Goal: Information Seeking & Learning: Learn about a topic

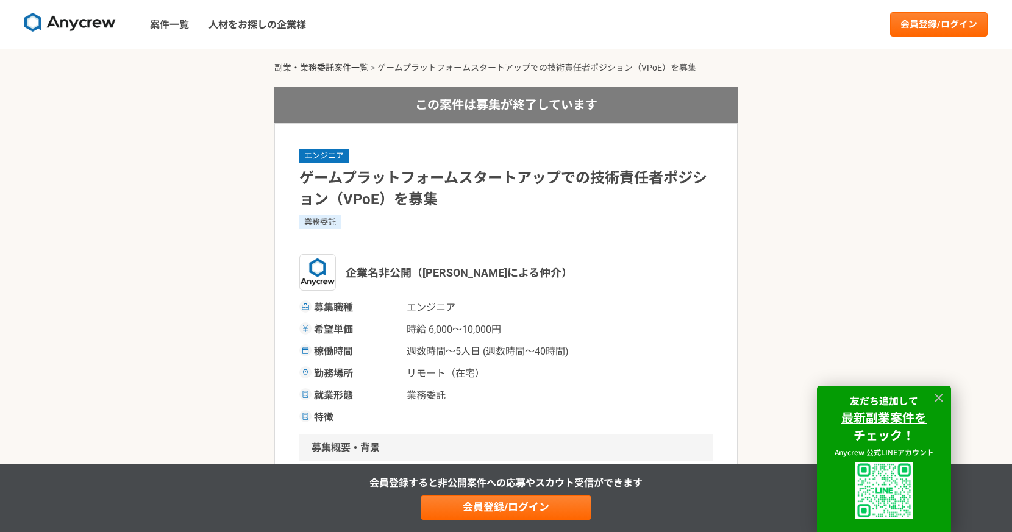
click at [333, 66] on link "副業・業務委託案件一覧" at bounding box center [321, 68] width 94 height 10
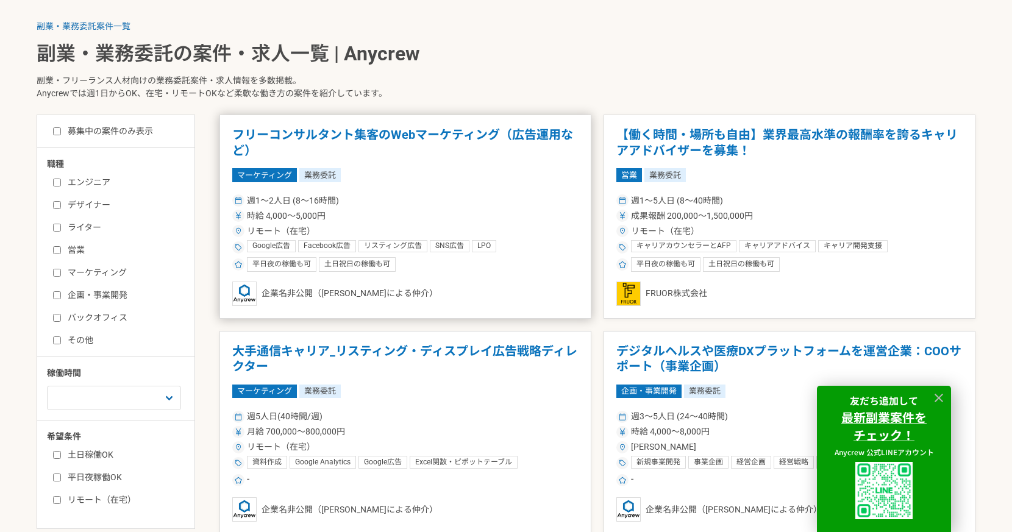
scroll to position [260, 0]
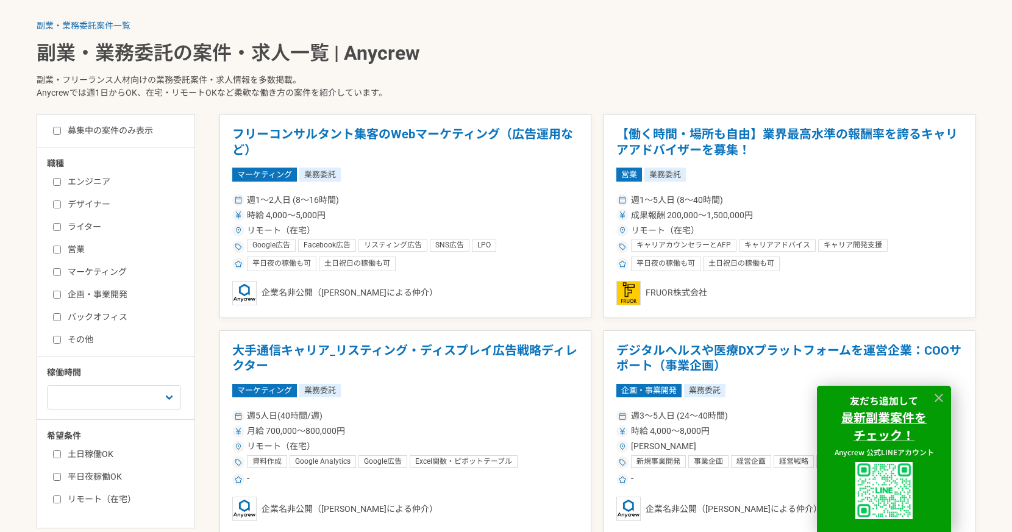
click at [54, 249] on input "営業" at bounding box center [57, 250] width 8 height 8
checkbox input "true"
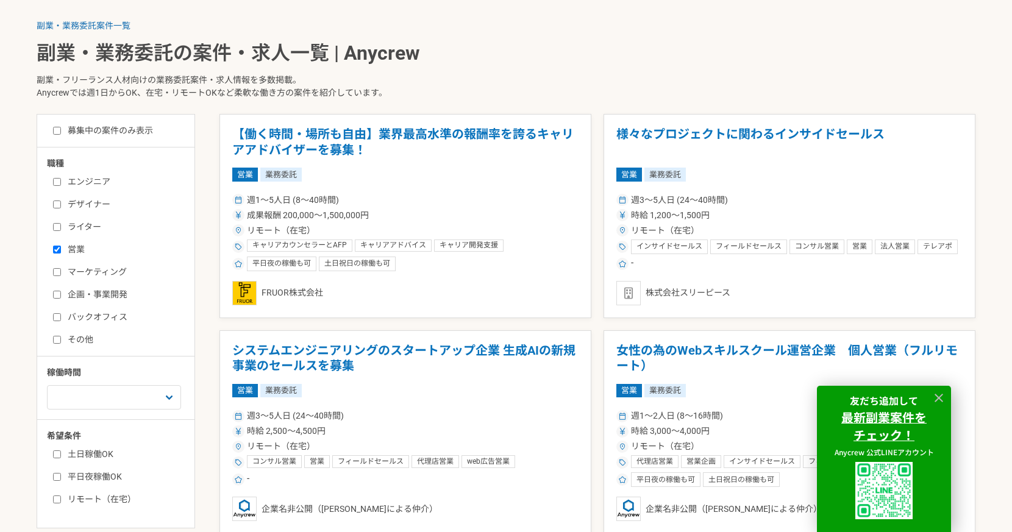
click at [58, 269] on input "マーケティング" at bounding box center [57, 272] width 8 height 8
checkbox input "true"
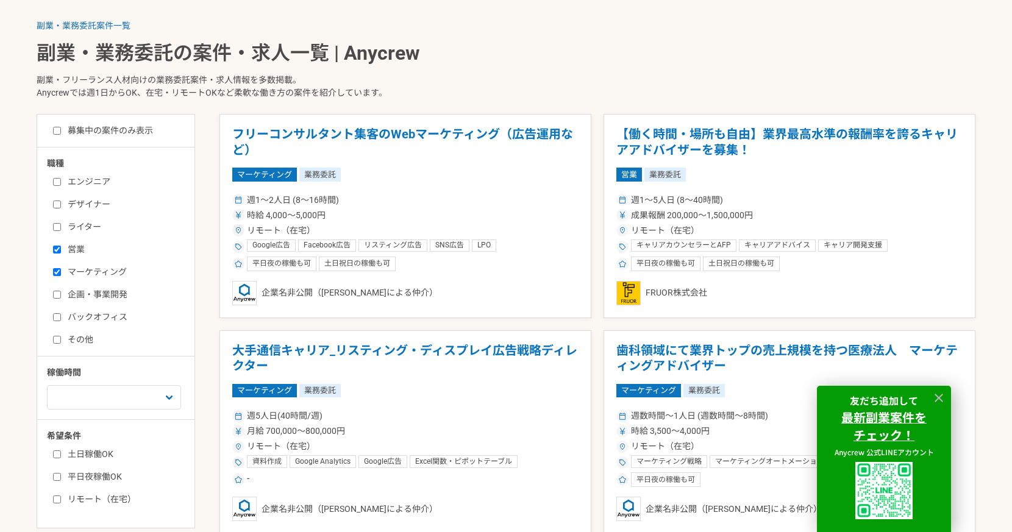
click at [60, 296] on input "企画・事業開発" at bounding box center [57, 295] width 8 height 8
checkbox input "true"
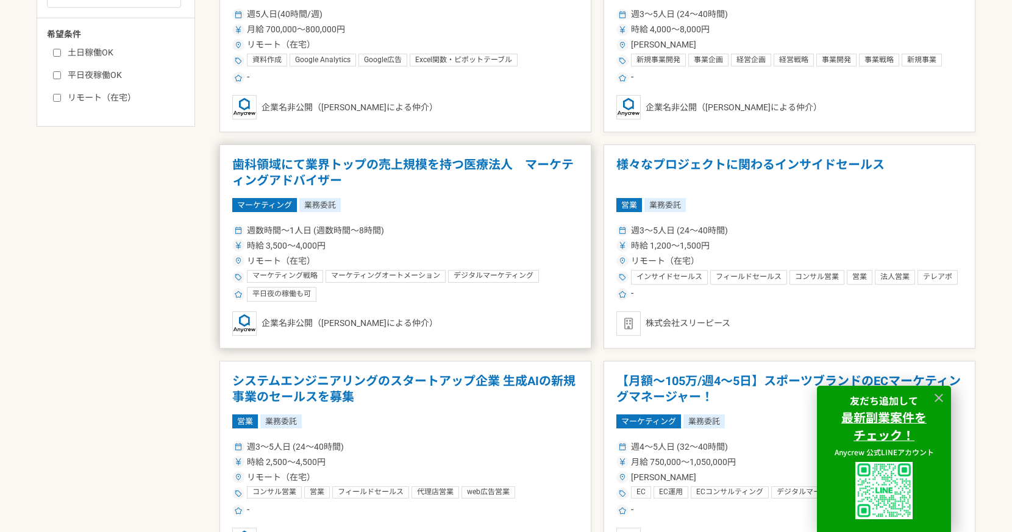
scroll to position [680, 0]
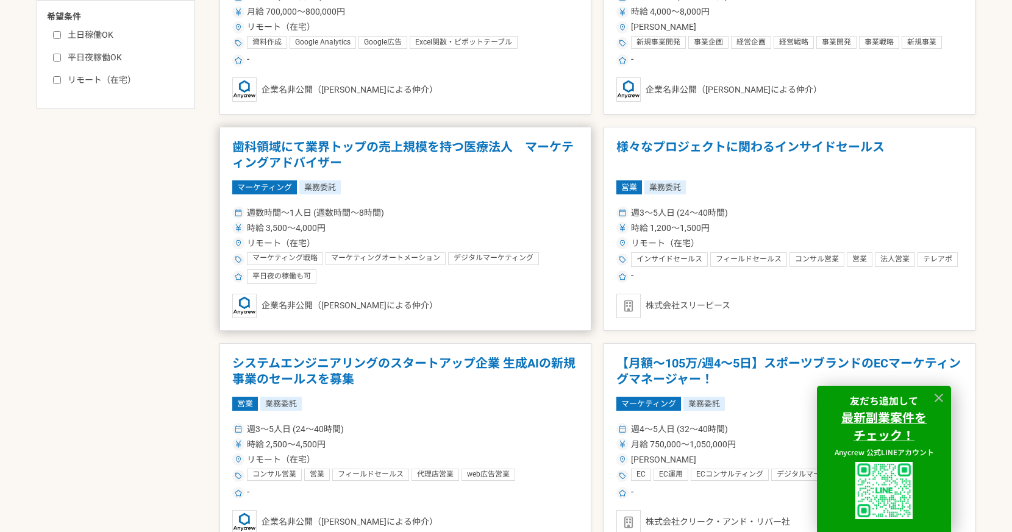
click at [453, 151] on h1 "歯科領域にて業界トップの売上規模を持つ医療法人　マーケティングアドバイザー" at bounding box center [405, 155] width 346 height 31
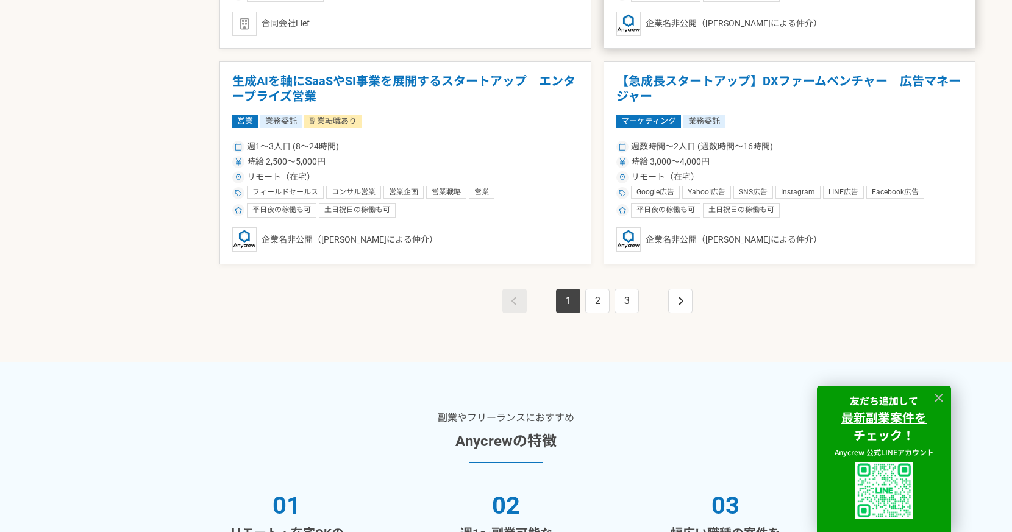
scroll to position [2265, 0]
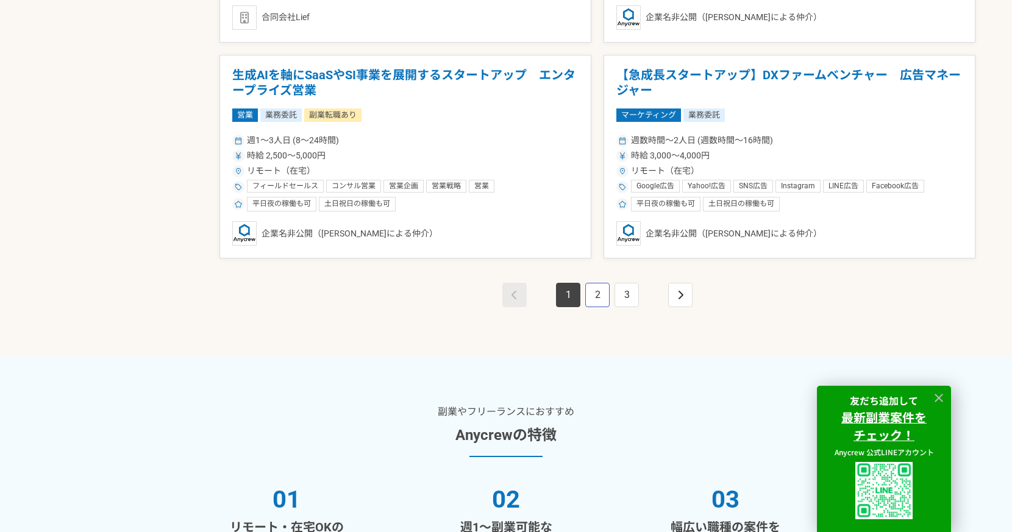
click at [595, 293] on link "2" at bounding box center [597, 295] width 24 height 24
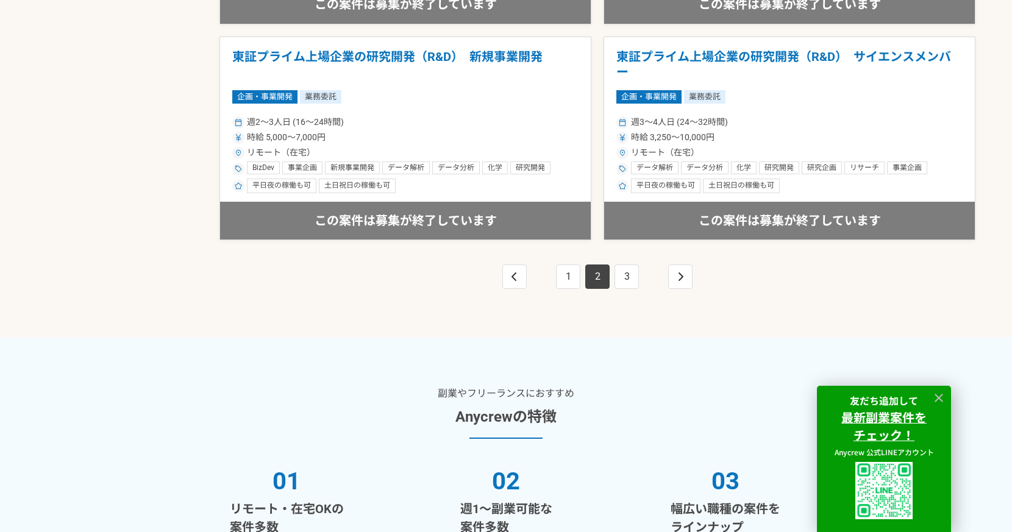
scroll to position [2288, 0]
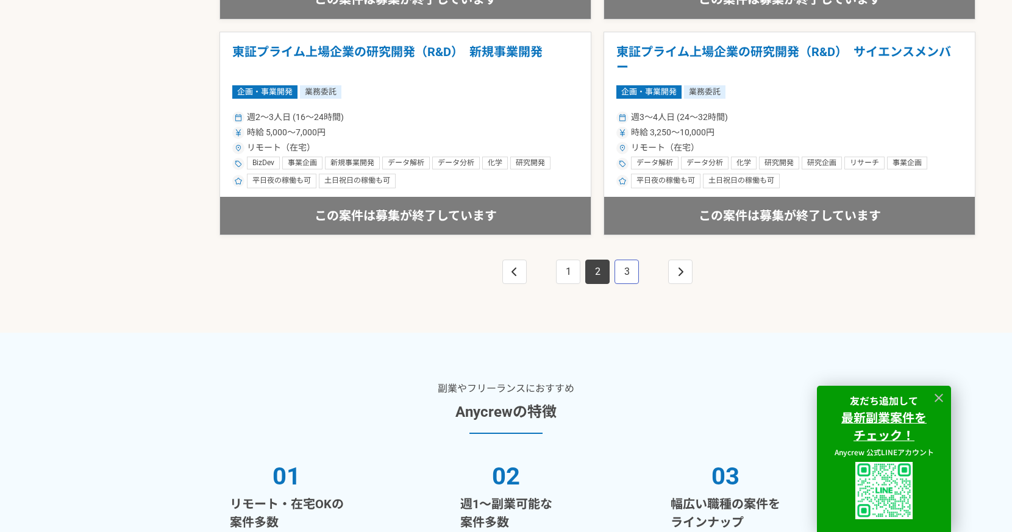
click at [633, 274] on link "3" at bounding box center [626, 272] width 24 height 24
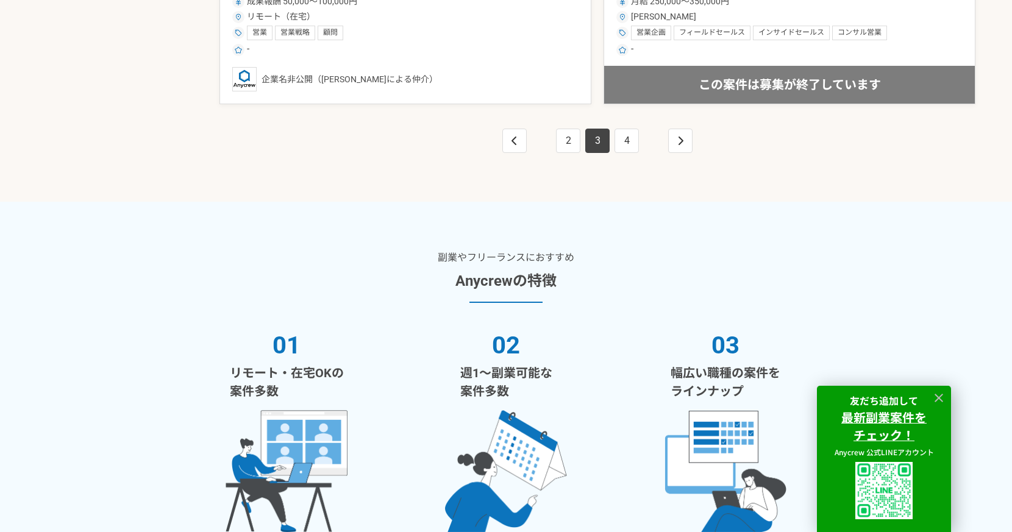
scroll to position [2411, 0]
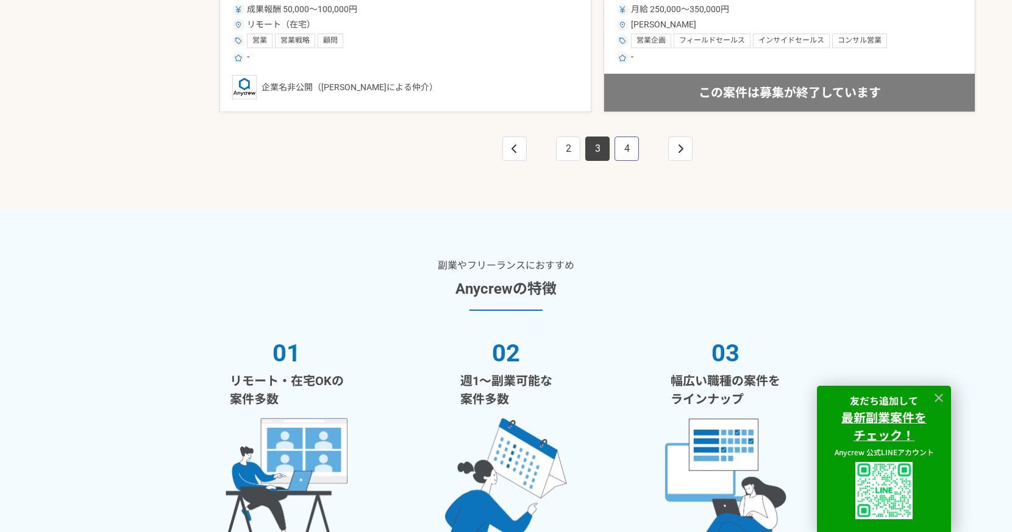
click at [626, 154] on link "4" at bounding box center [626, 149] width 24 height 24
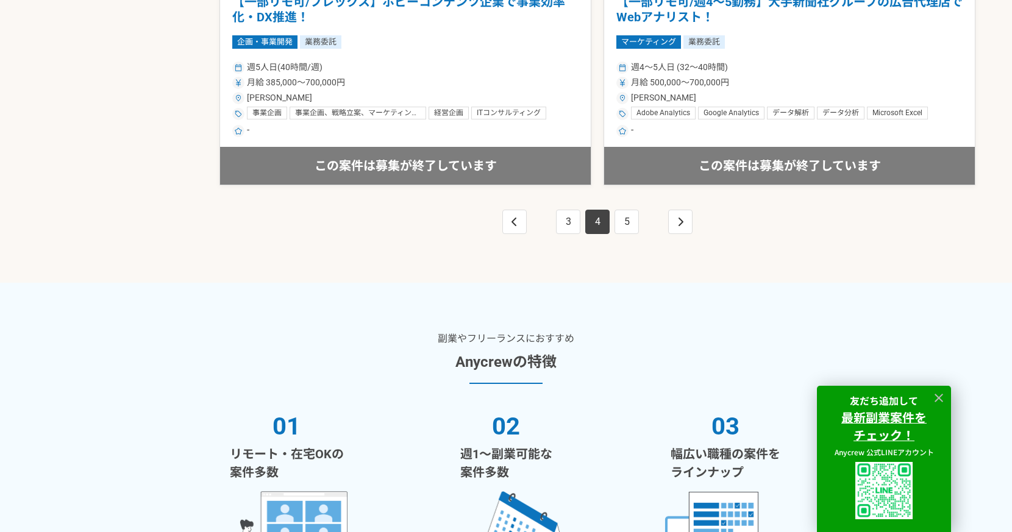
scroll to position [2364, 0]
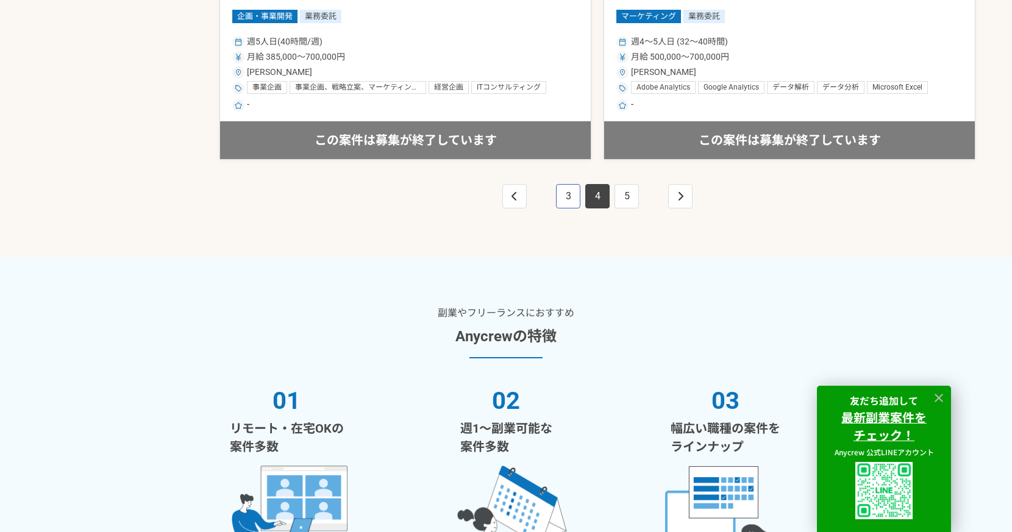
click at [567, 193] on link "3" at bounding box center [568, 196] width 24 height 24
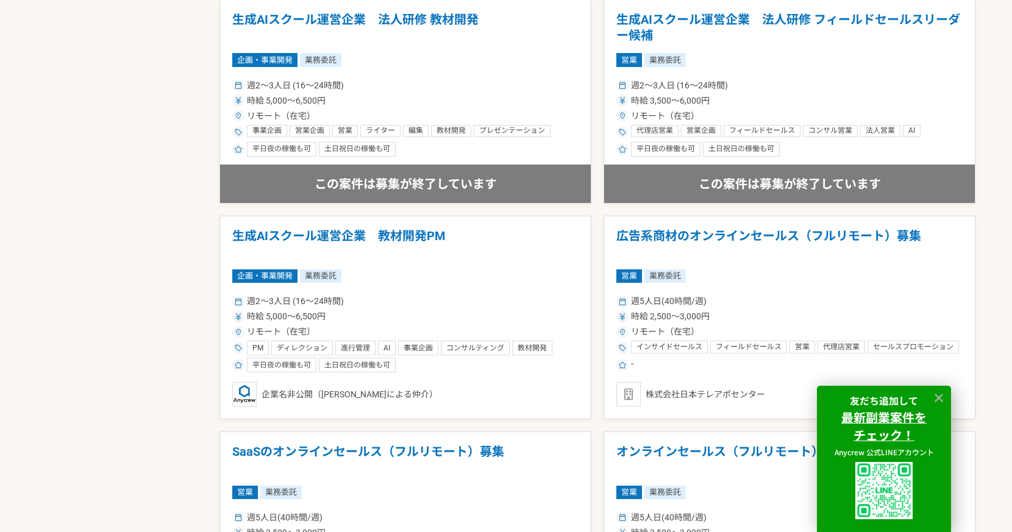
scroll to position [1645, 0]
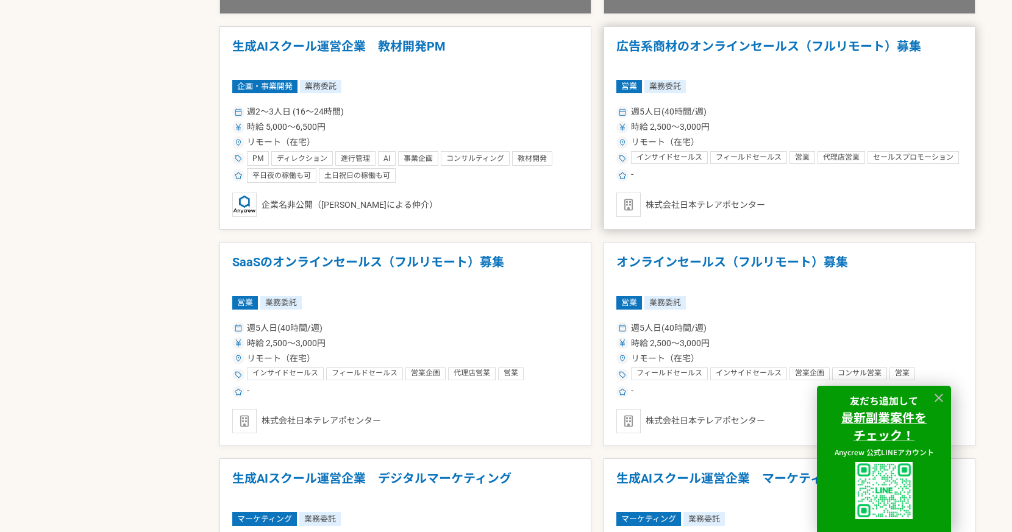
click at [687, 51] on h1 "広告系商材のオンラインセールス（フルリモート）募集" at bounding box center [789, 54] width 346 height 31
